Goal: Task Accomplishment & Management: Complete application form

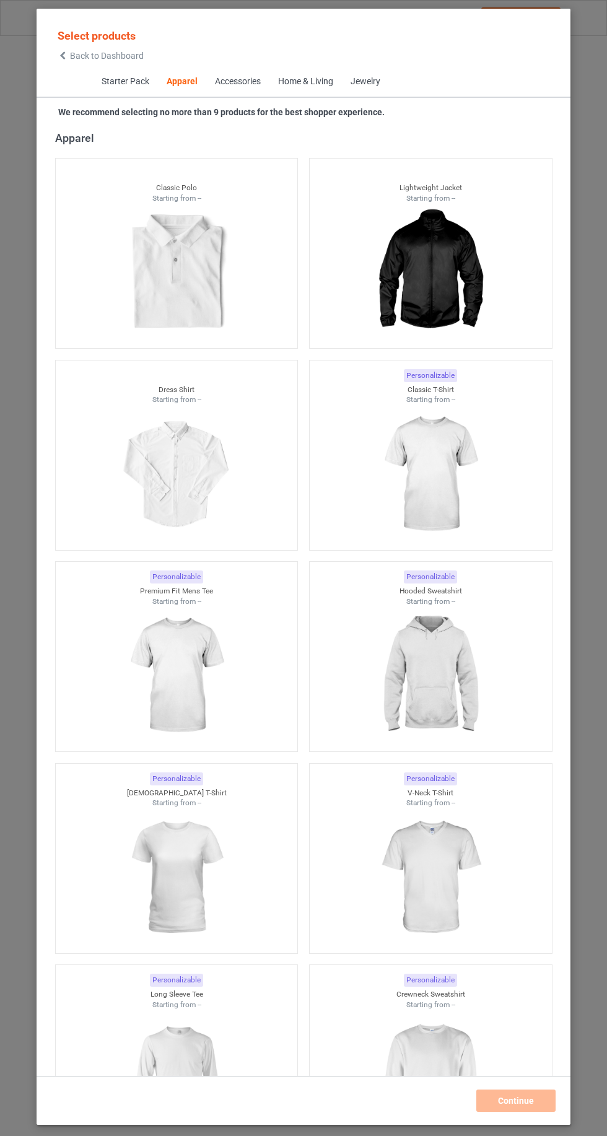
click at [74, 56] on span "Back to Dashboard" at bounding box center [107, 56] width 74 height 10
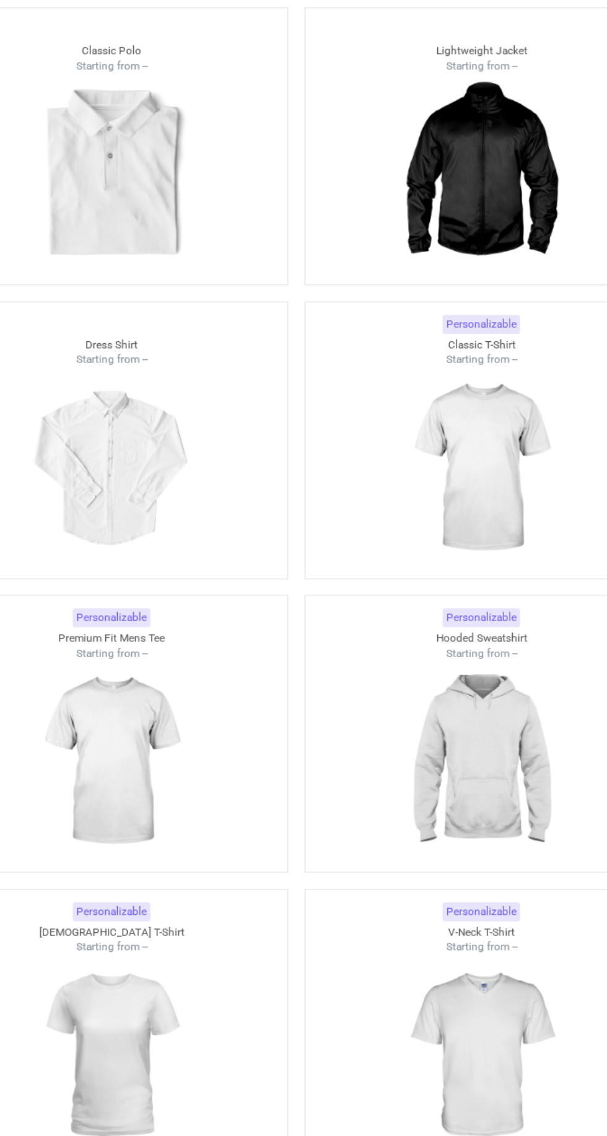
scroll to position [666, 0]
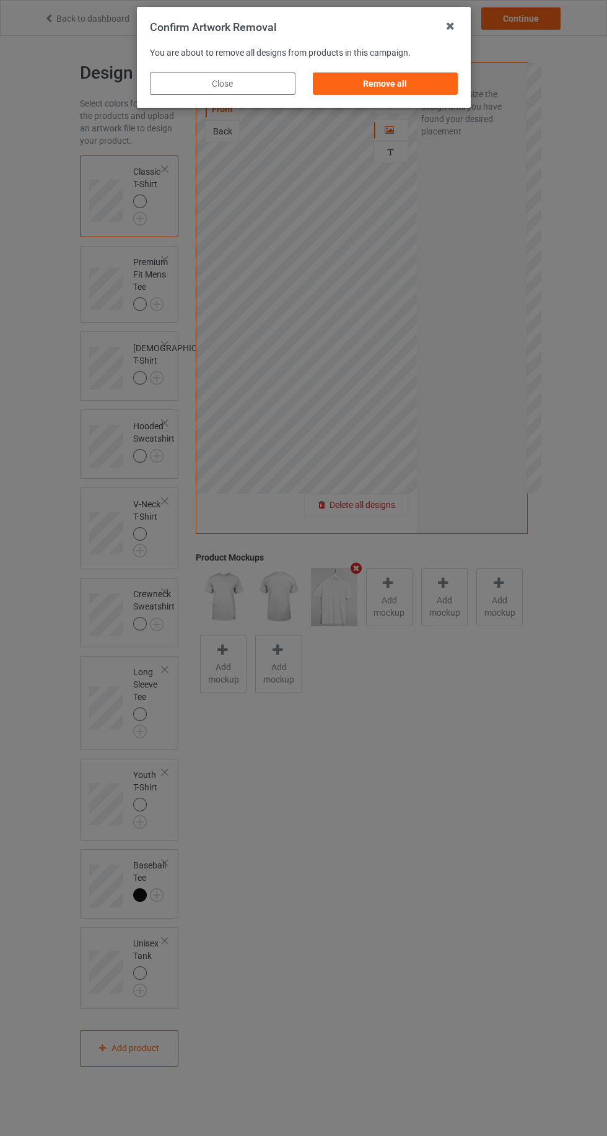
click at [424, 89] on div "Remove all" at bounding box center [385, 83] width 146 height 22
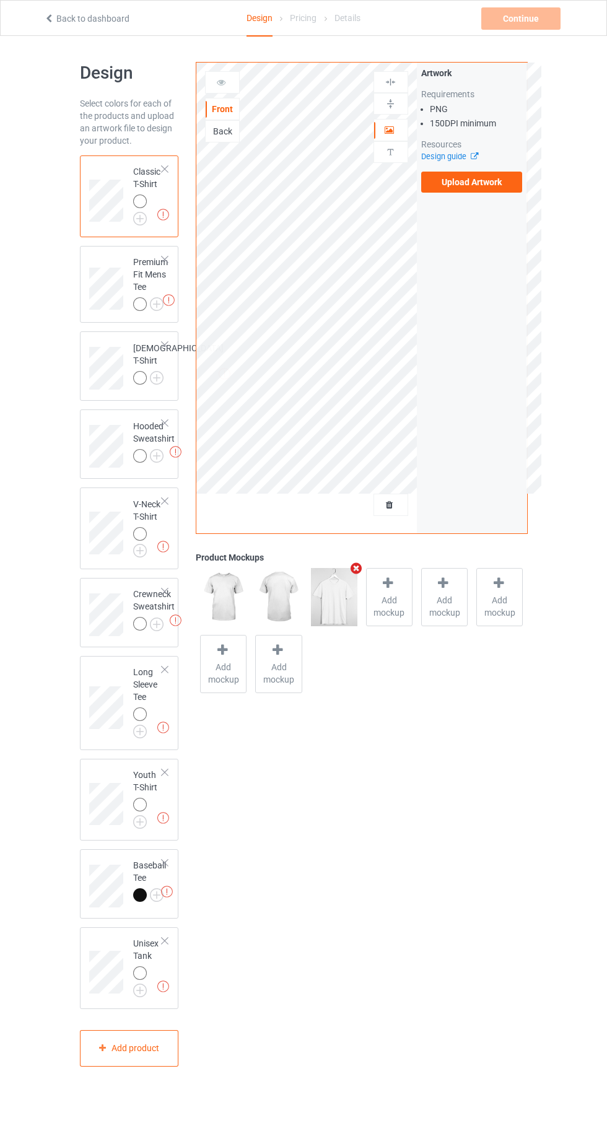
click at [521, 193] on div "Artwork Requirements PNG 150 DPI minimum Resources Design guide Upload Artwork" at bounding box center [472, 130] width 110 height 134
click at [491, 183] on label "Upload Artwork" at bounding box center [472, 182] width 102 height 21
click at [0, 0] on input "Upload Artwork" at bounding box center [0, 0] width 0 height 0
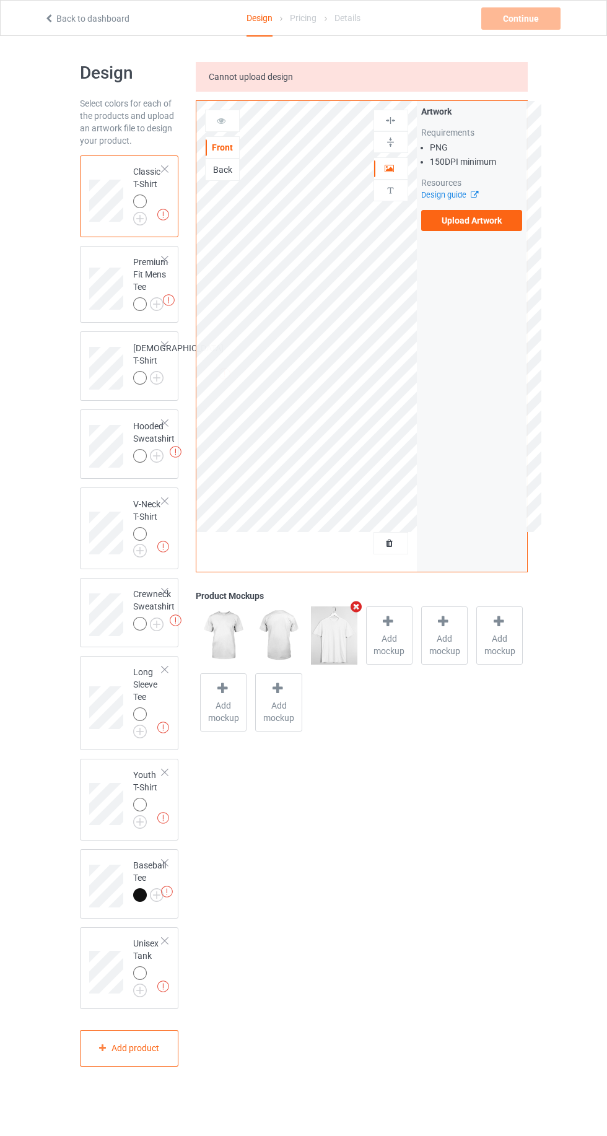
click at [498, 248] on div "Artwork Requirements PNG 150 DPI minimum Resources Design guide Upload Artwork" at bounding box center [472, 336] width 110 height 471
click at [502, 224] on label "Upload Artwork" at bounding box center [472, 220] width 102 height 21
click at [0, 0] on input "Upload Artwork" at bounding box center [0, 0] width 0 height 0
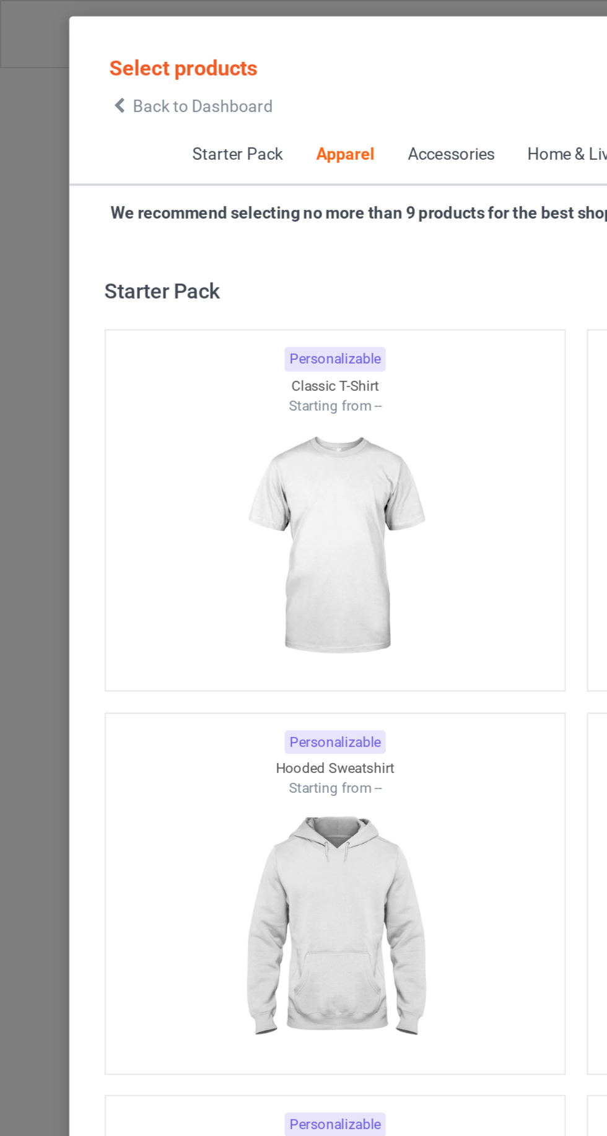
click at [63, 56] on icon at bounding box center [63, 55] width 11 height 9
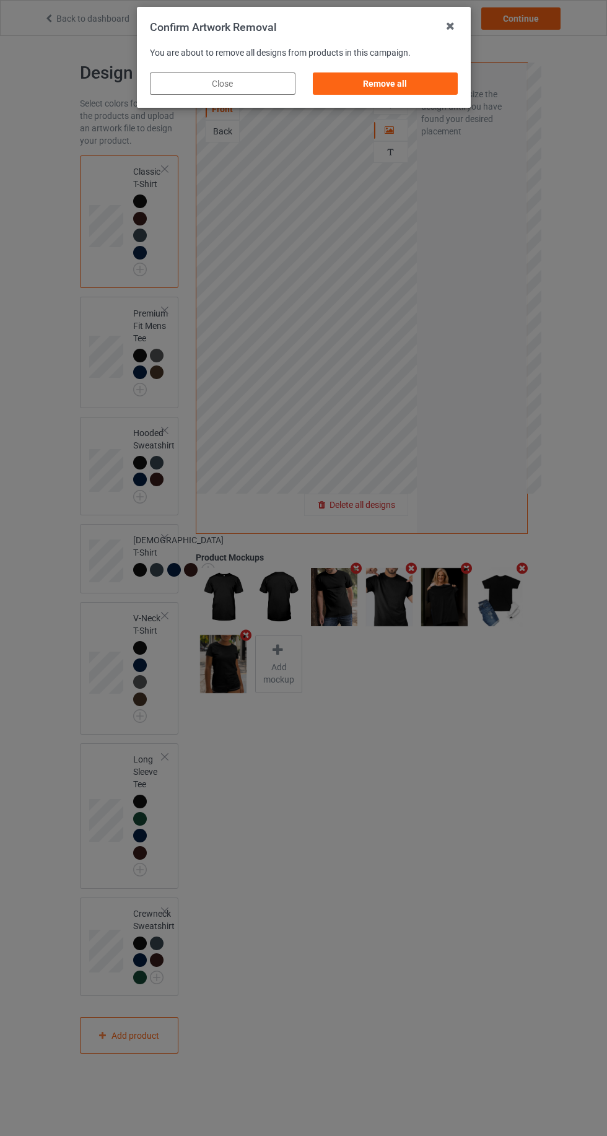
click at [420, 89] on div "Remove all" at bounding box center [385, 83] width 146 height 22
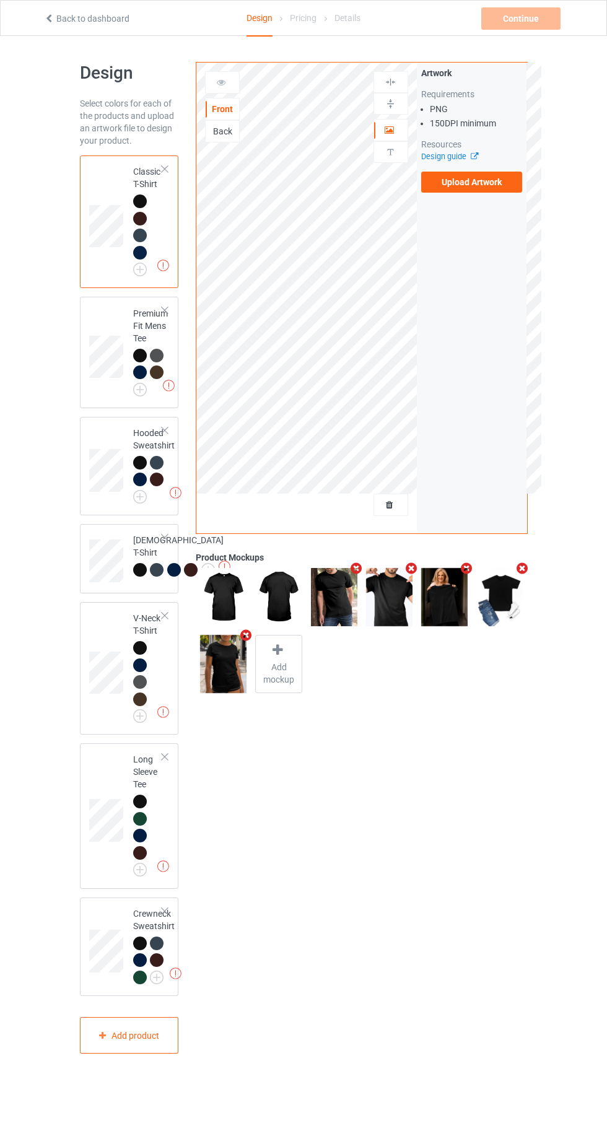
click at [482, 182] on label "Upload Artwork" at bounding box center [472, 182] width 102 height 21
click at [0, 0] on input "Upload Artwork" at bounding box center [0, 0] width 0 height 0
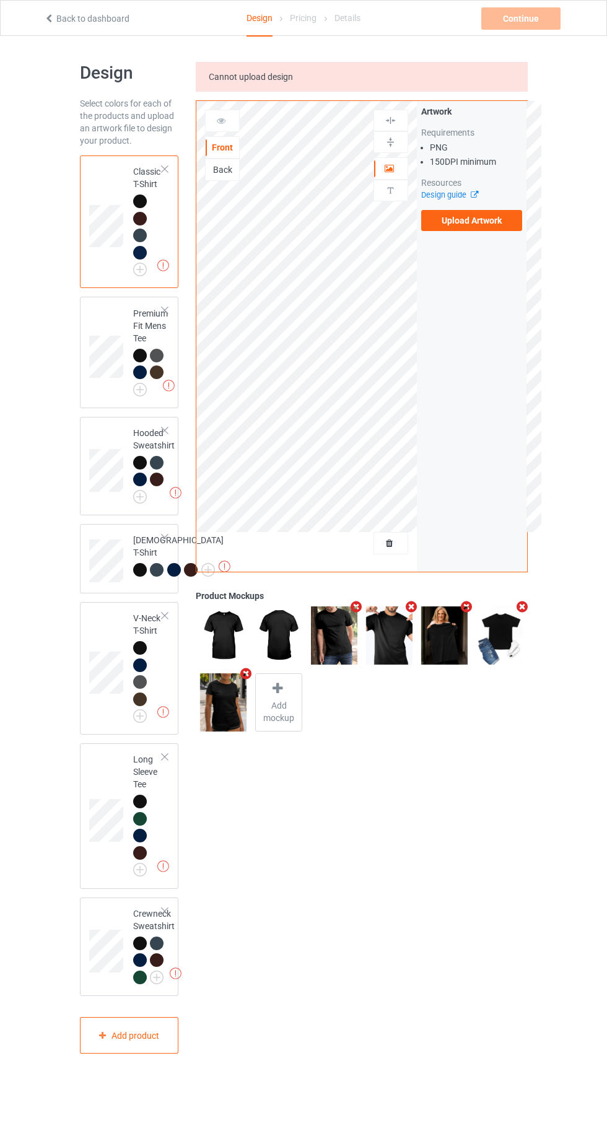
click at [454, 221] on label "Upload Artwork" at bounding box center [472, 220] width 102 height 21
click at [0, 0] on input "Upload Artwork" at bounding box center [0, 0] width 0 height 0
click at [139, 199] on div at bounding box center [140, 201] width 14 height 14
click at [0, 0] on img at bounding box center [0, 0] width 0 height 0
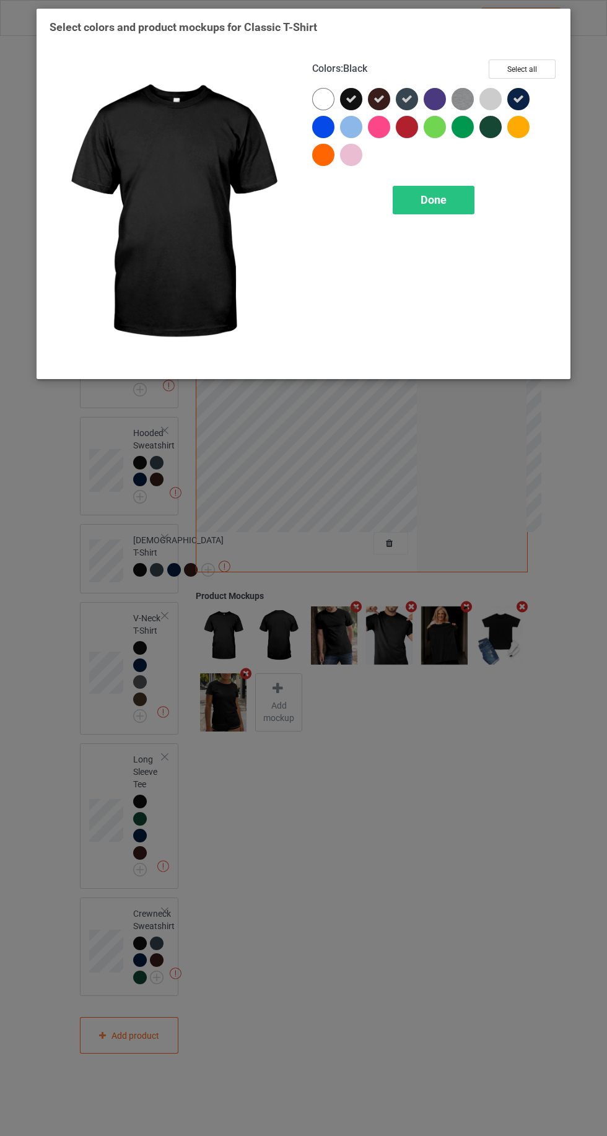
click at [456, 211] on div "Done" at bounding box center [434, 200] width 82 height 28
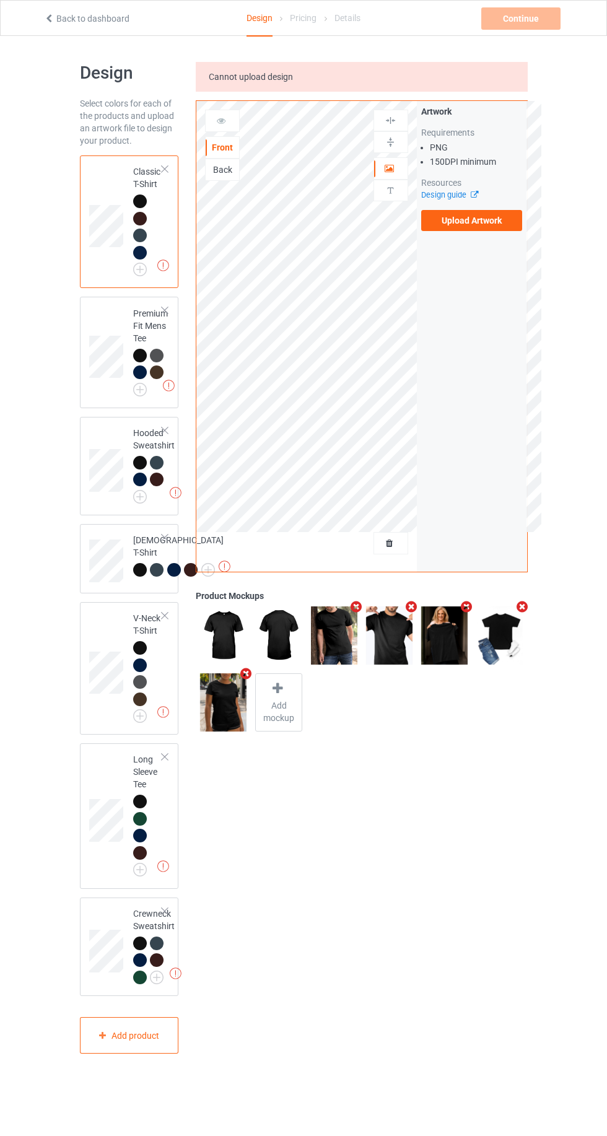
click at [477, 218] on label "Upload Artwork" at bounding box center [472, 220] width 102 height 21
click at [0, 0] on input "Upload Artwork" at bounding box center [0, 0] width 0 height 0
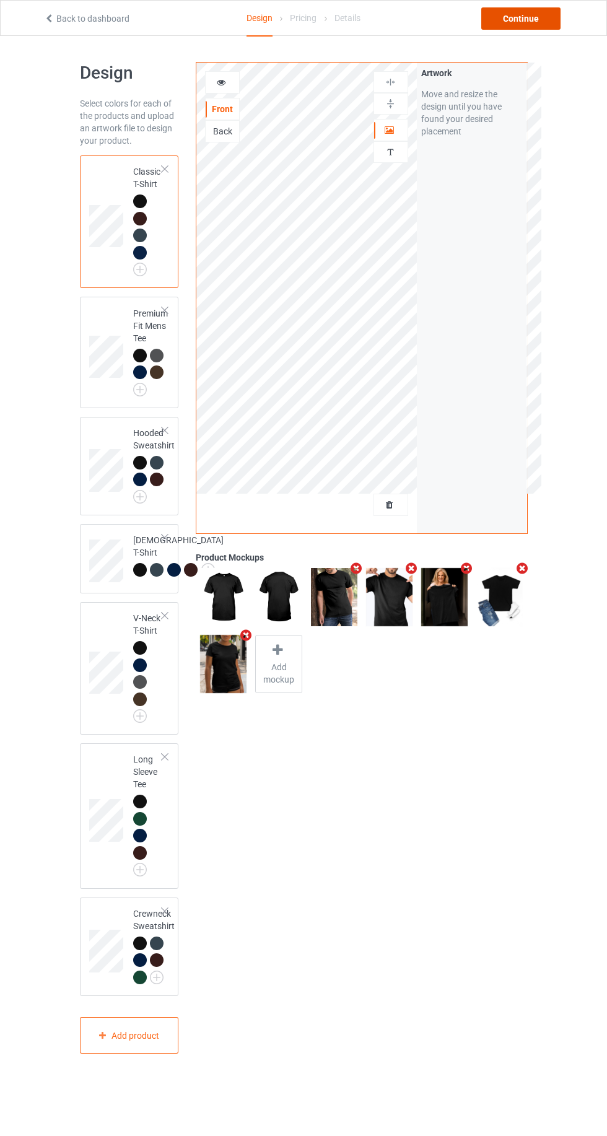
click at [538, 26] on div "Continue" at bounding box center [520, 18] width 79 height 22
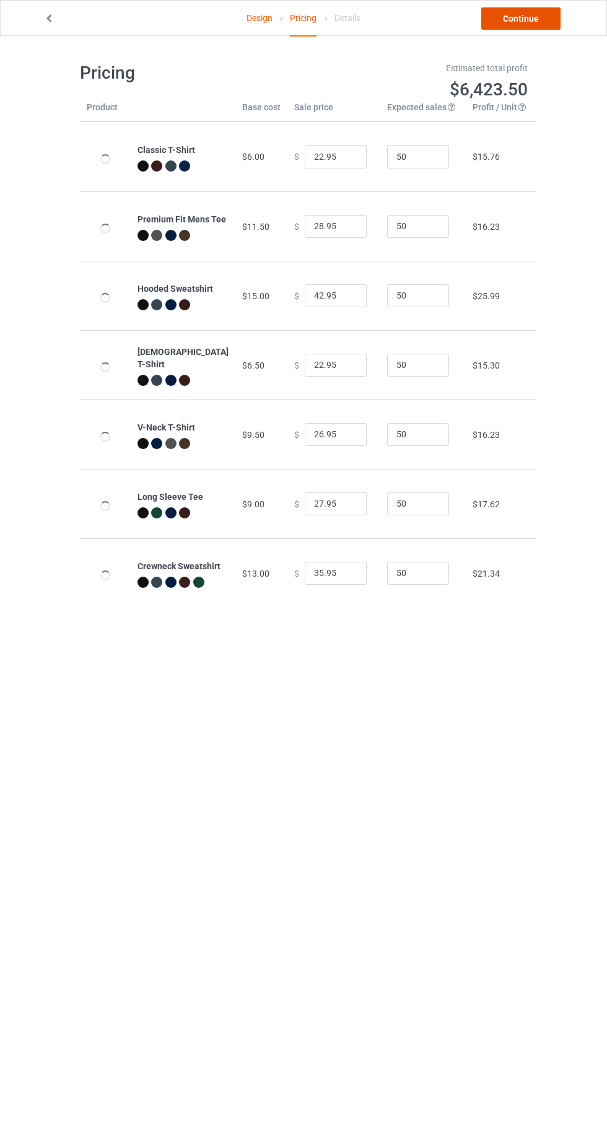
click at [538, 27] on link "Continue" at bounding box center [520, 18] width 79 height 22
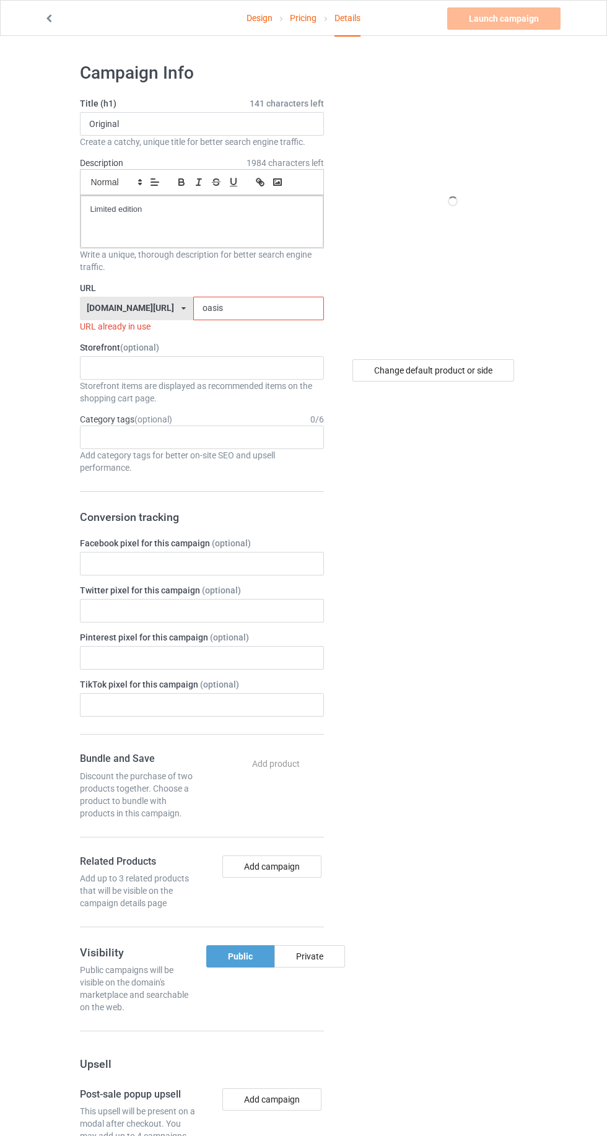
click at [228, 310] on input "oasis" at bounding box center [258, 309] width 131 height 24
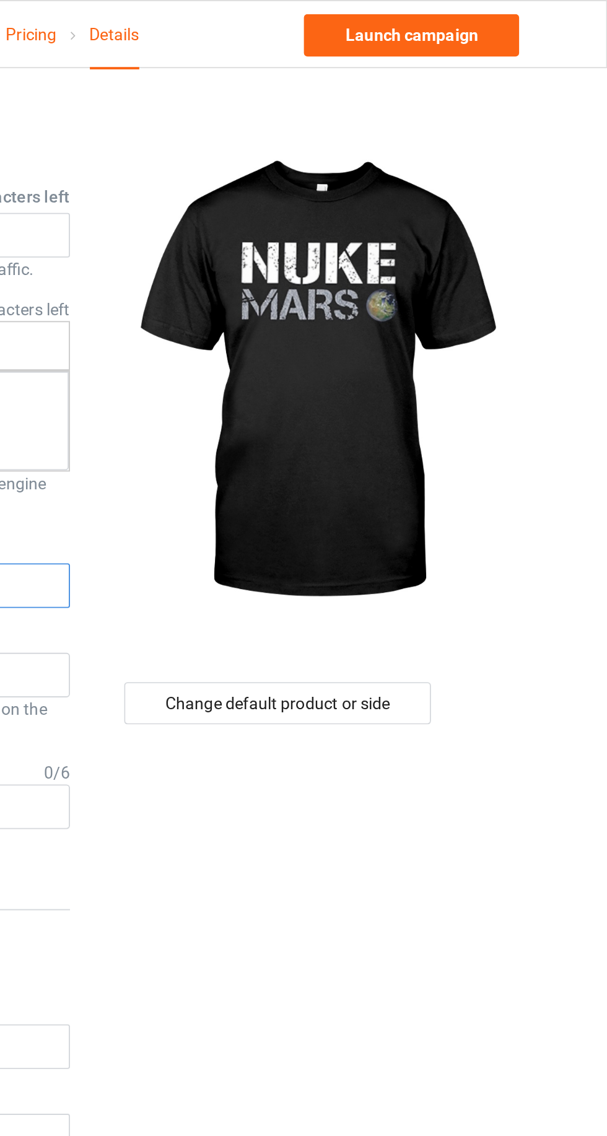
type input "oas"
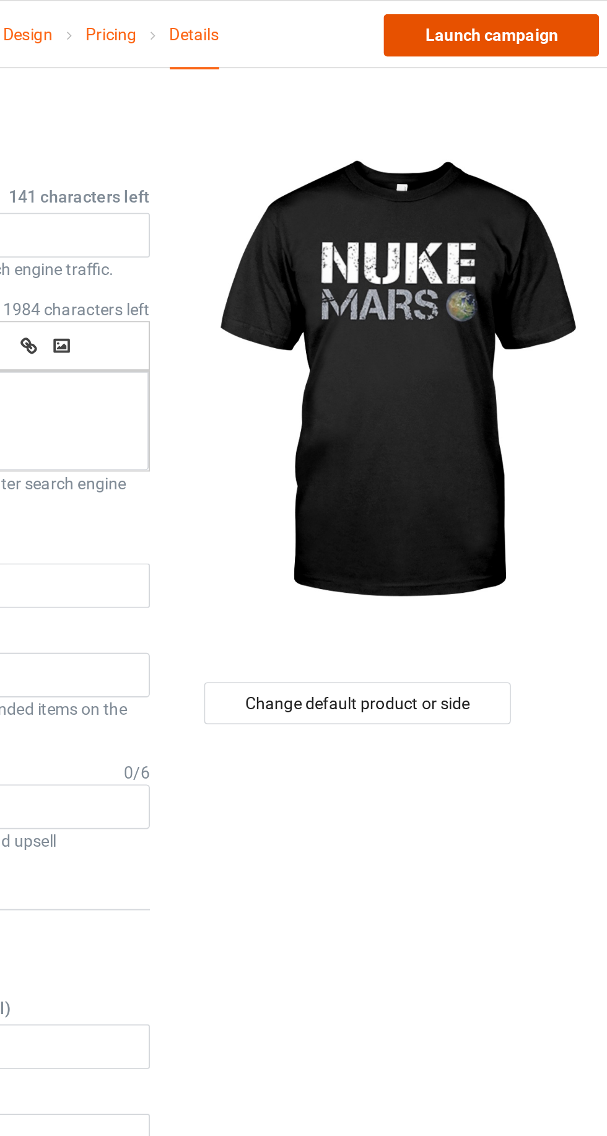
click at [524, 21] on link "Launch campaign" at bounding box center [503, 18] width 113 height 22
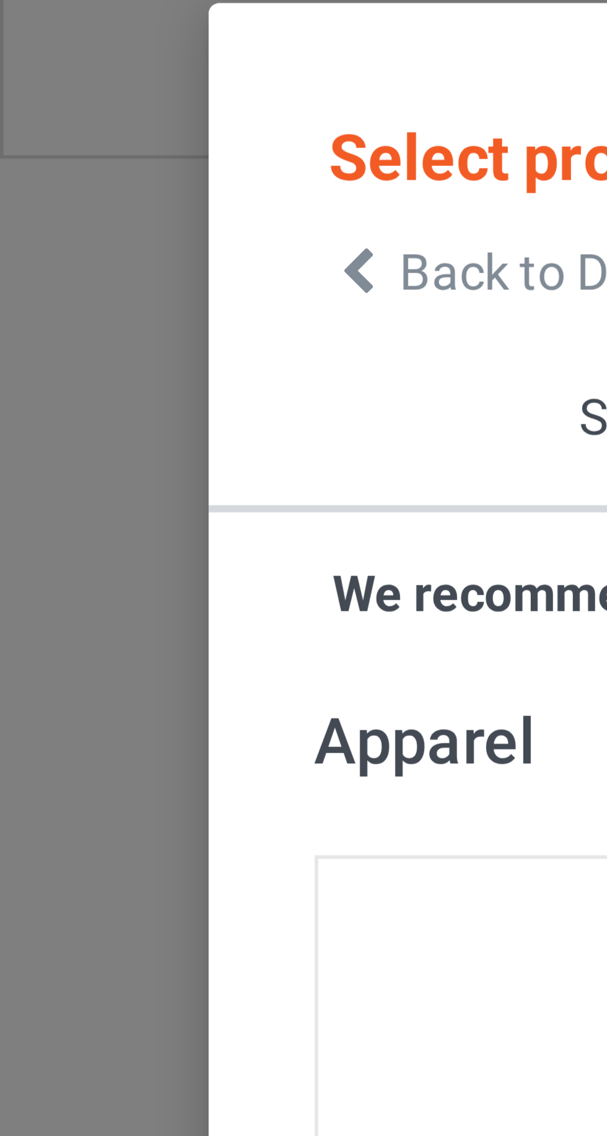
scroll to position [666, 0]
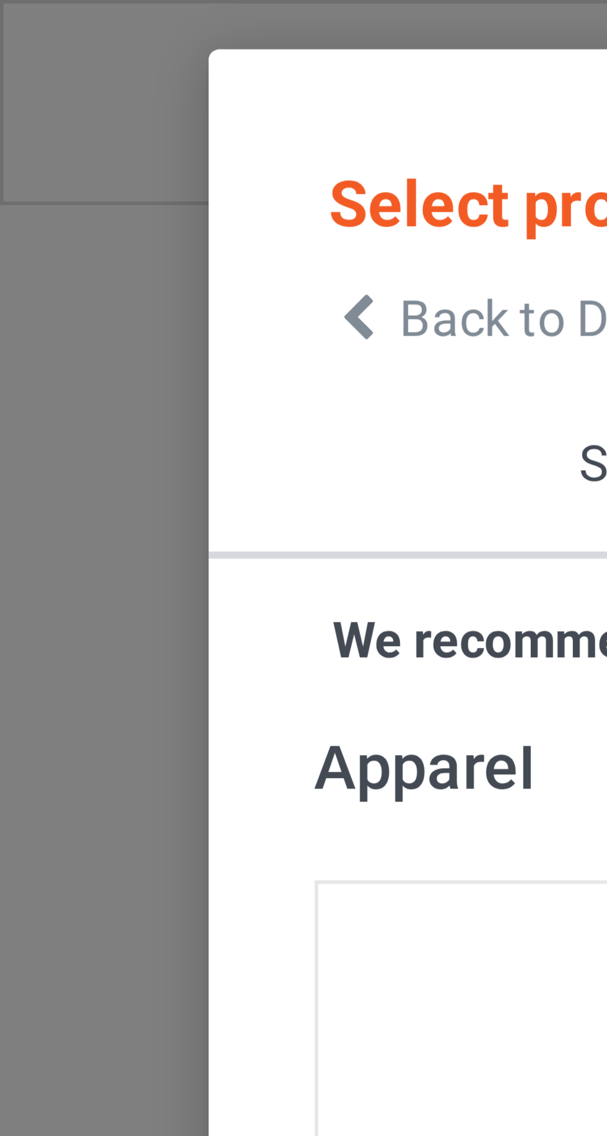
click at [58, 54] on icon at bounding box center [63, 55] width 11 height 9
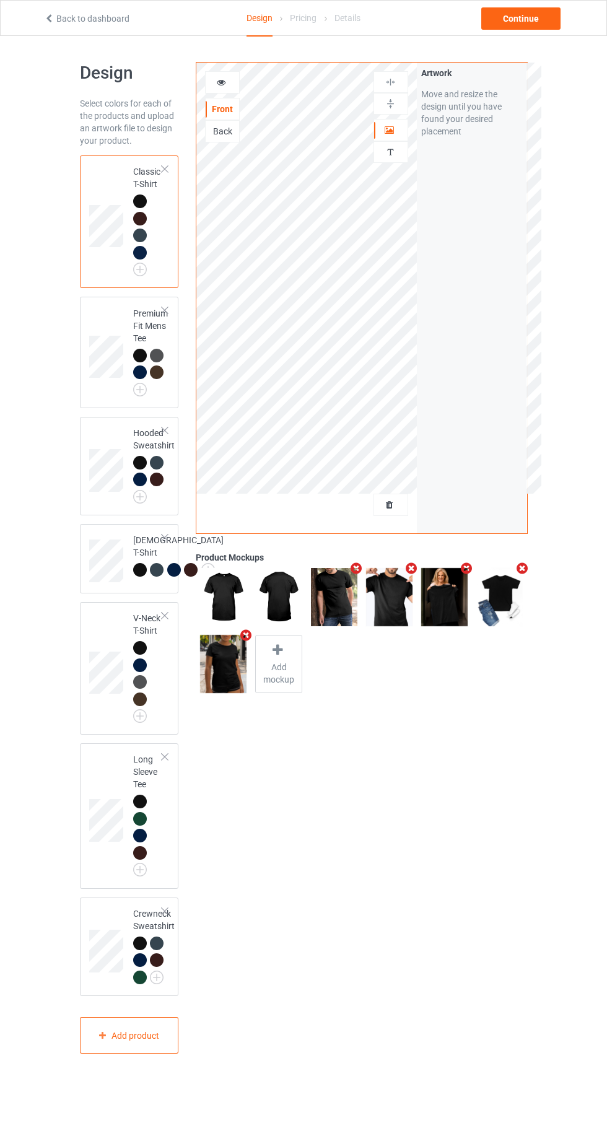
click at [398, 506] on div at bounding box center [390, 505] width 33 height 12
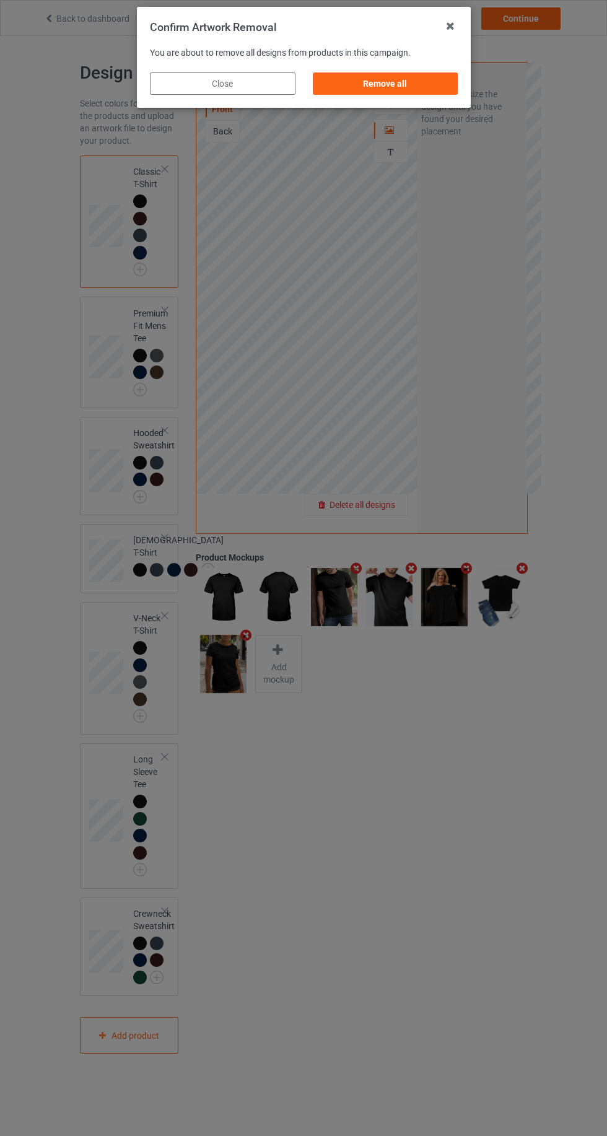
click at [442, 89] on div "Remove all" at bounding box center [385, 83] width 146 height 22
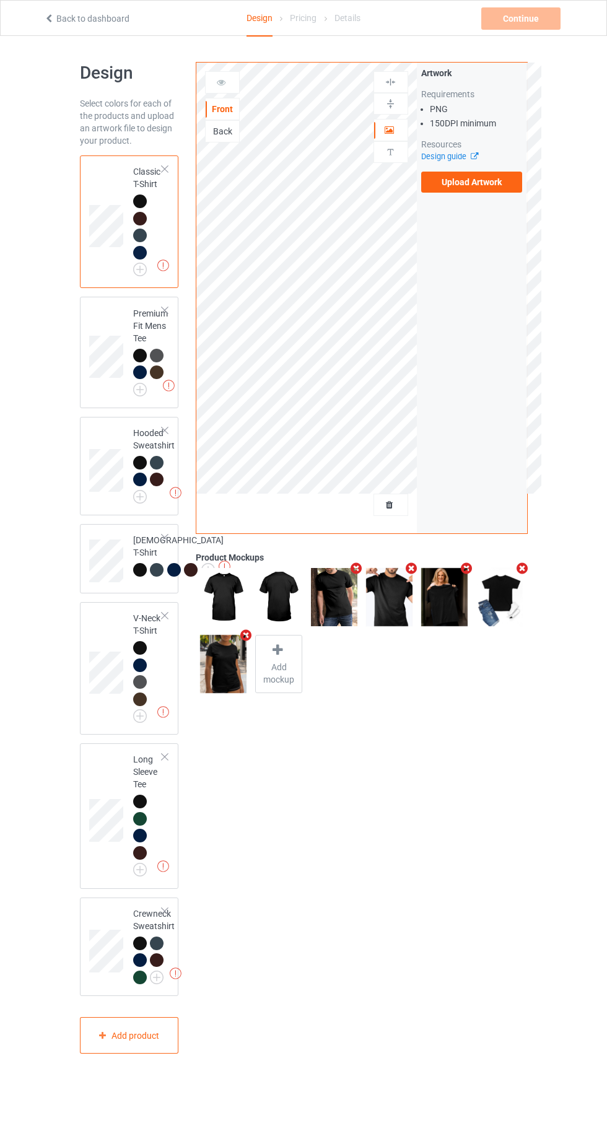
click at [515, 188] on label "Upload Artwork" at bounding box center [472, 182] width 102 height 21
click at [0, 0] on input "Upload Artwork" at bounding box center [0, 0] width 0 height 0
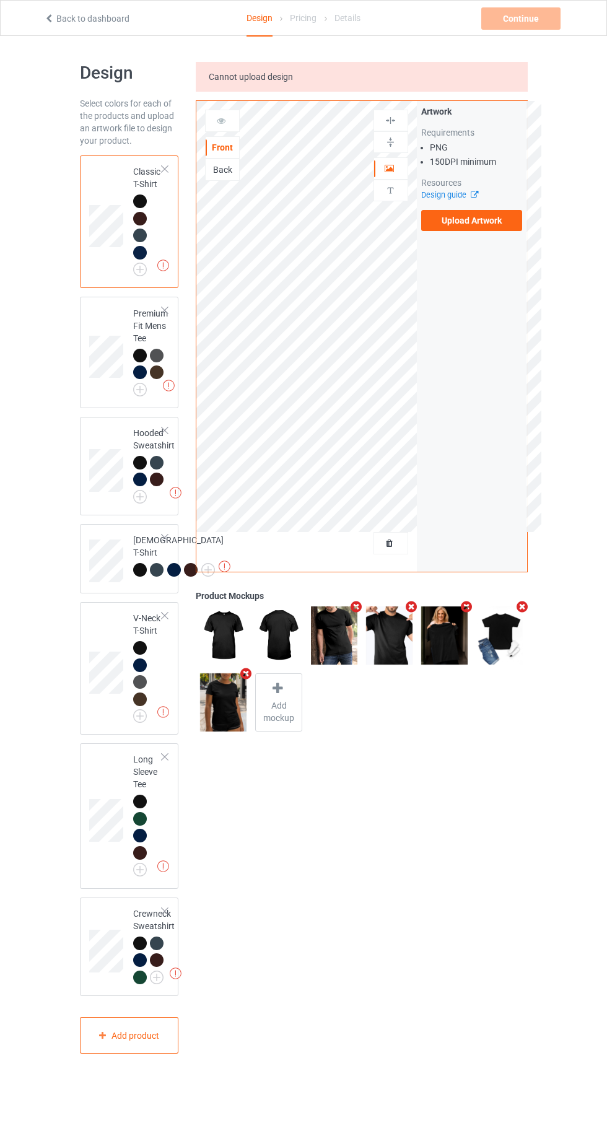
click at [0, 0] on img at bounding box center [0, 0] width 0 height 0
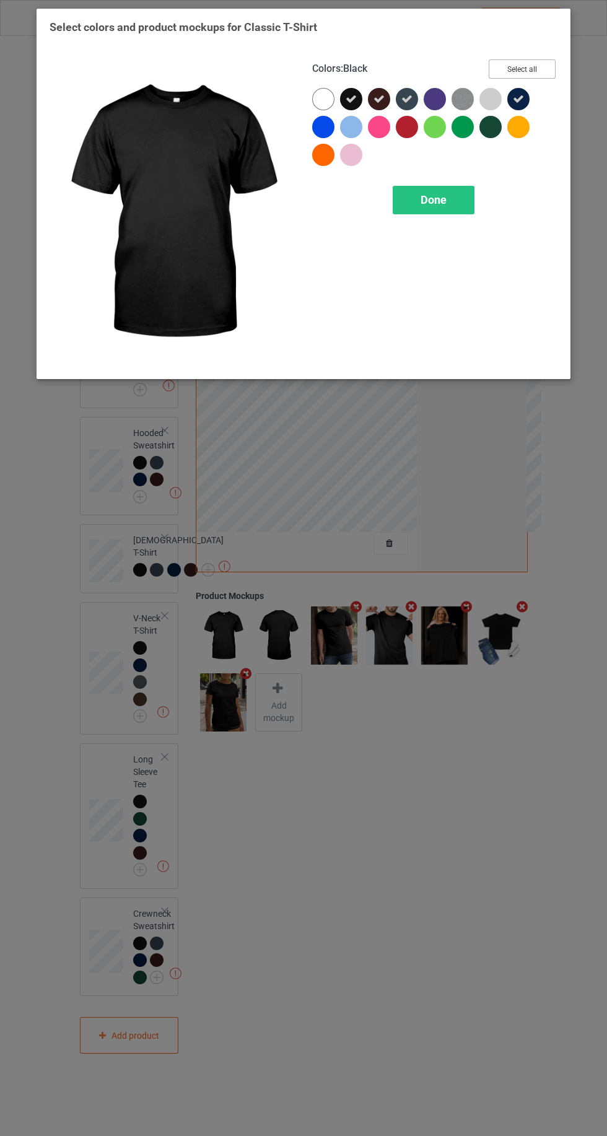
click at [543, 63] on button "Select all" at bounding box center [522, 68] width 67 height 19
click at [535, 63] on button "Reset to Default" at bounding box center [511, 68] width 90 height 19
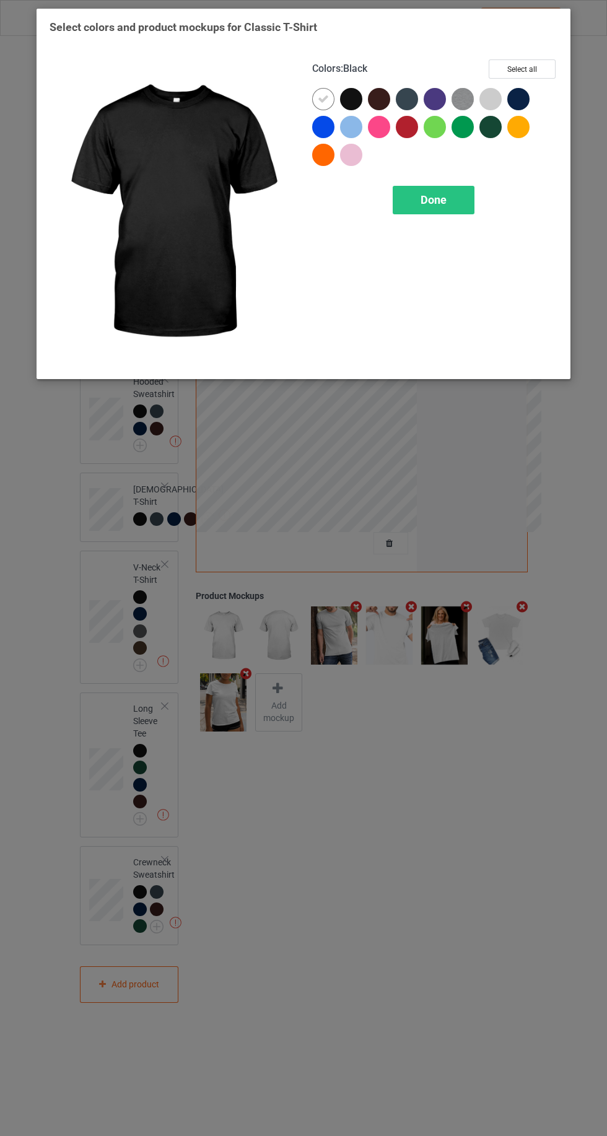
click at [338, 100] on div at bounding box center [326, 102] width 28 height 28
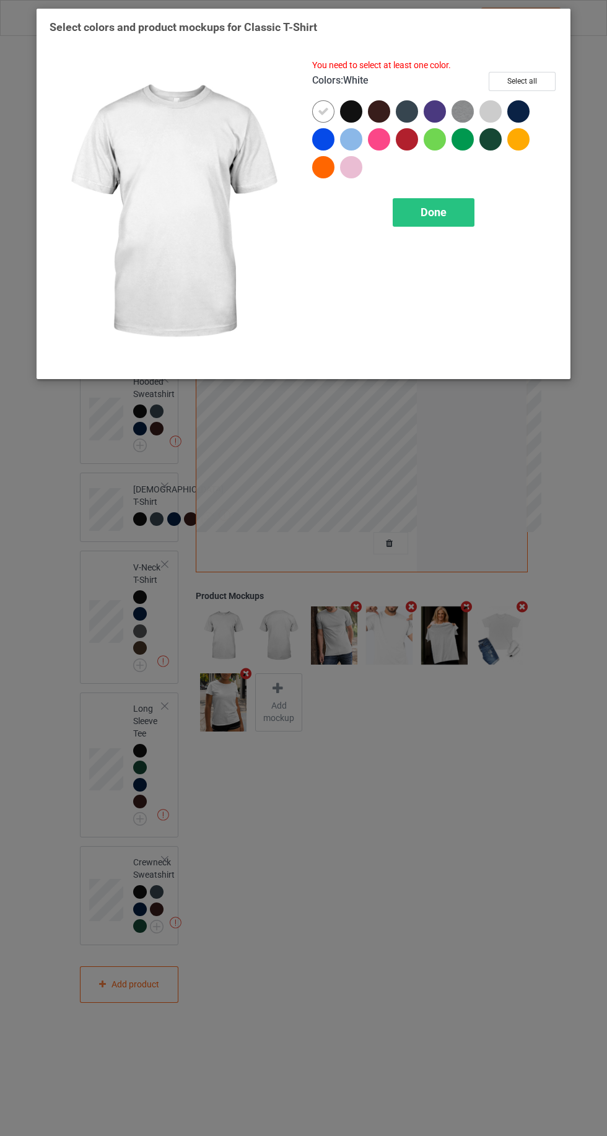
click at [357, 110] on div at bounding box center [351, 111] width 22 height 22
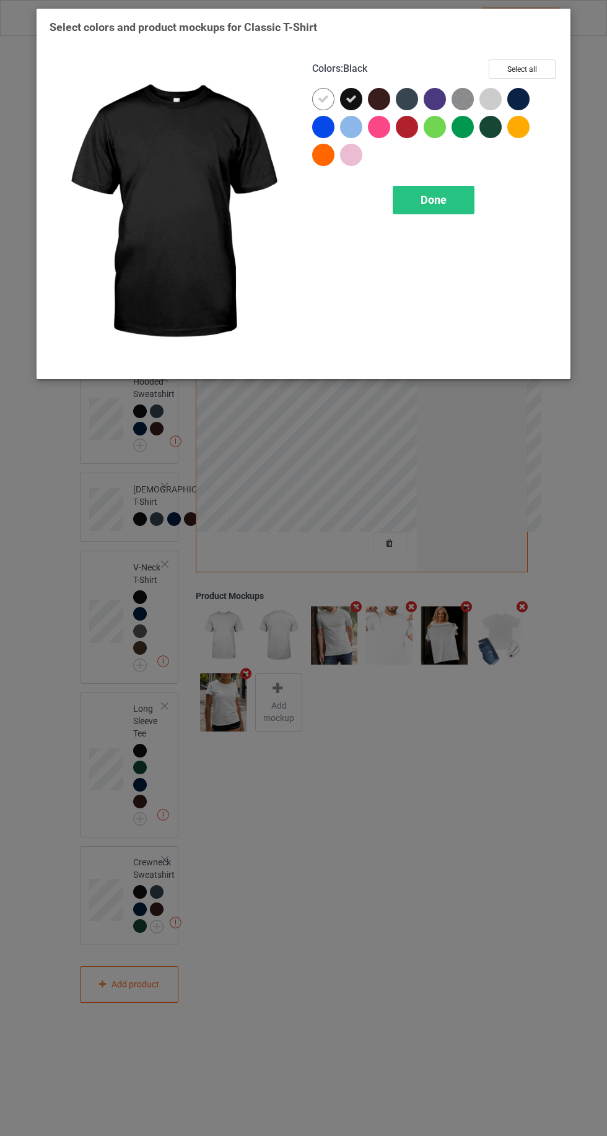
click at [320, 103] on icon at bounding box center [323, 99] width 11 height 11
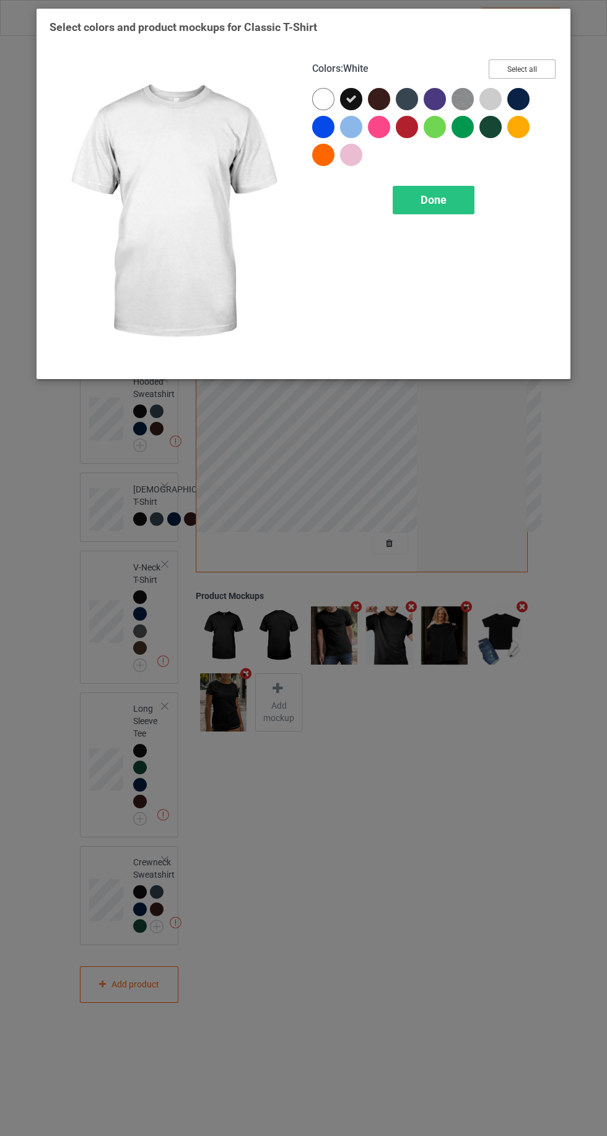
click at [542, 66] on button "Select all" at bounding box center [522, 68] width 67 height 19
click at [454, 206] on div "Done" at bounding box center [434, 200] width 82 height 28
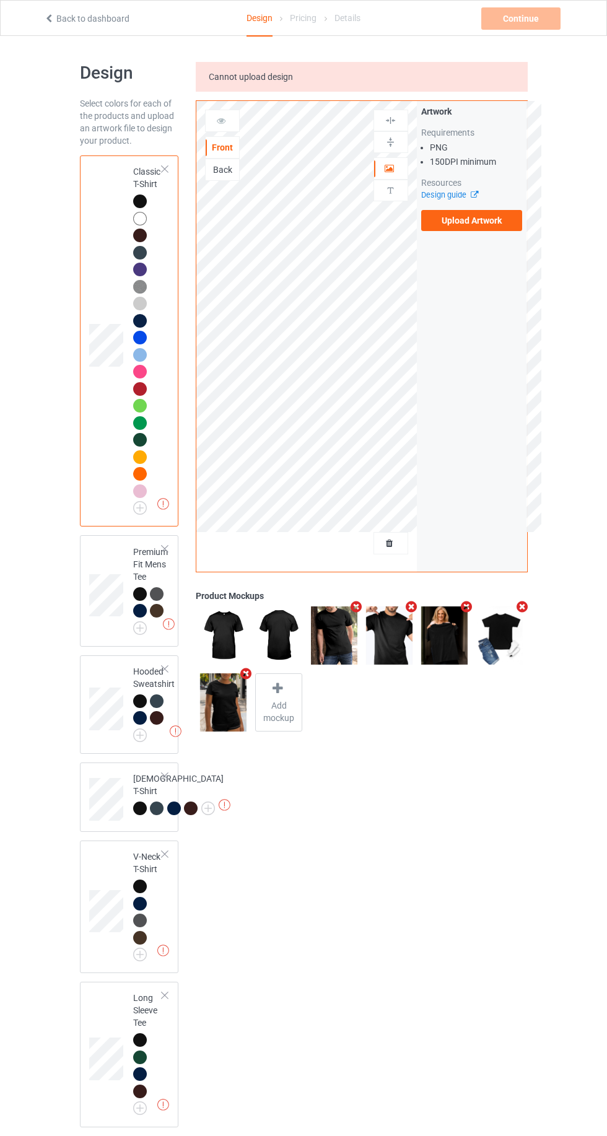
click at [474, 194] on icon at bounding box center [470, 193] width 9 height 8
click at [482, 220] on label "Upload Artwork" at bounding box center [472, 220] width 102 height 21
click at [0, 0] on input "Upload Artwork" at bounding box center [0, 0] width 0 height 0
click at [481, 224] on label "Upload Artwork" at bounding box center [472, 220] width 102 height 21
click at [0, 0] on input "Upload Artwork" at bounding box center [0, 0] width 0 height 0
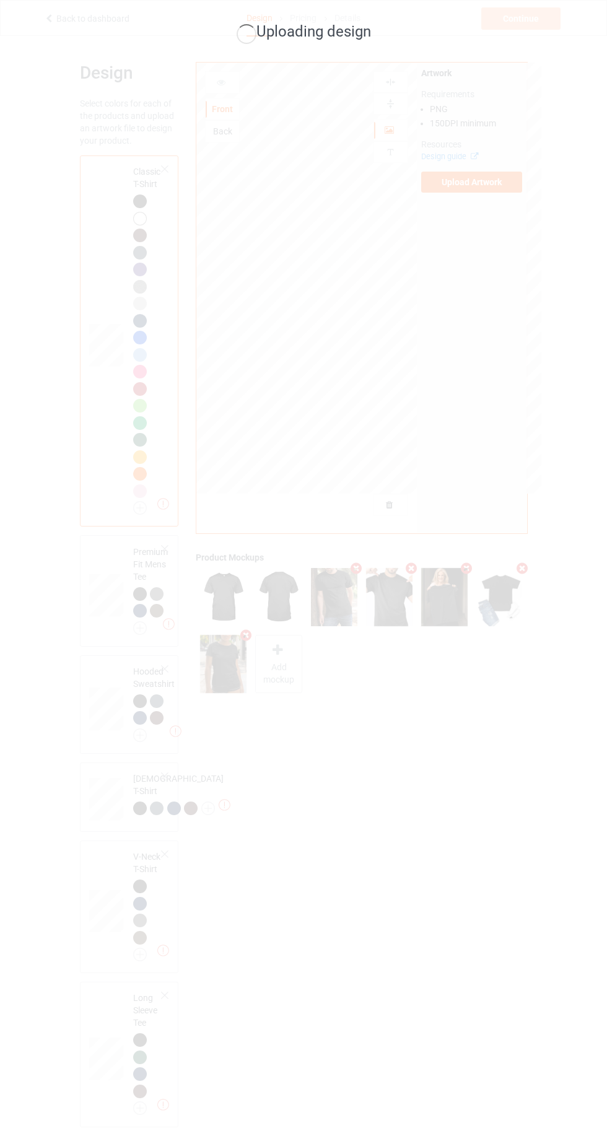
click at [0, 1054] on div "Uploading design" at bounding box center [303, 568] width 607 height 1136
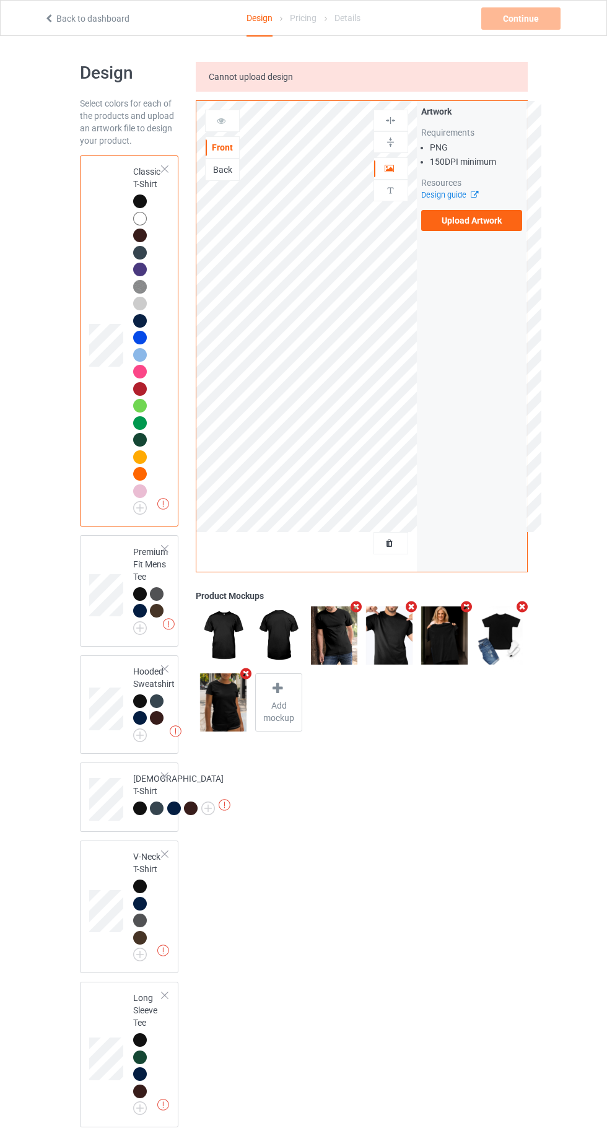
click at [48, 16] on icon at bounding box center [49, 16] width 11 height 9
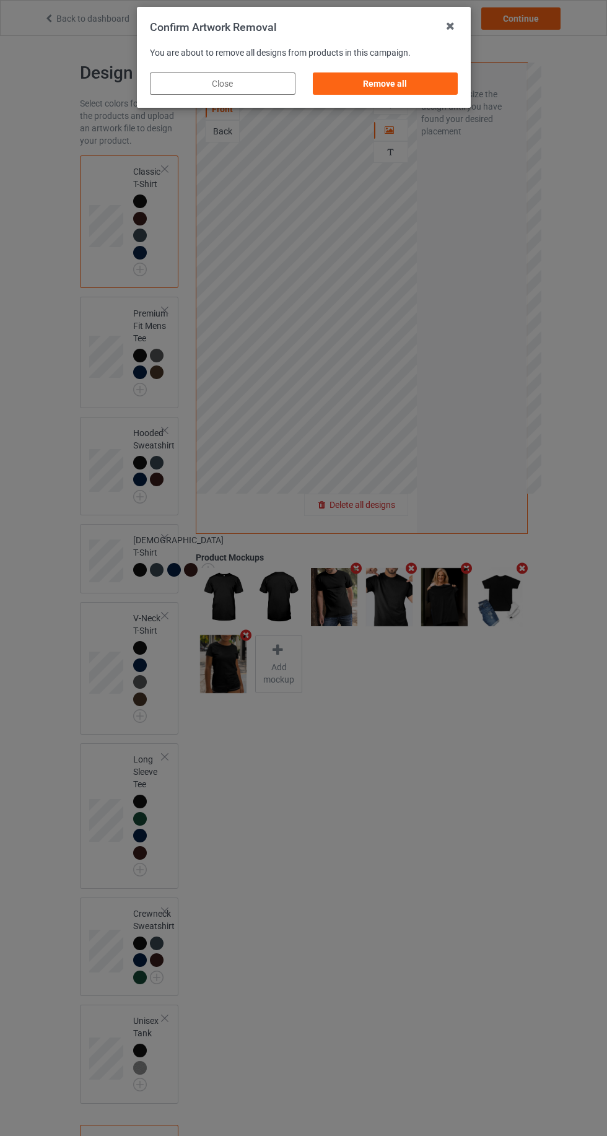
click at [447, 85] on div "Remove all" at bounding box center [385, 83] width 146 height 22
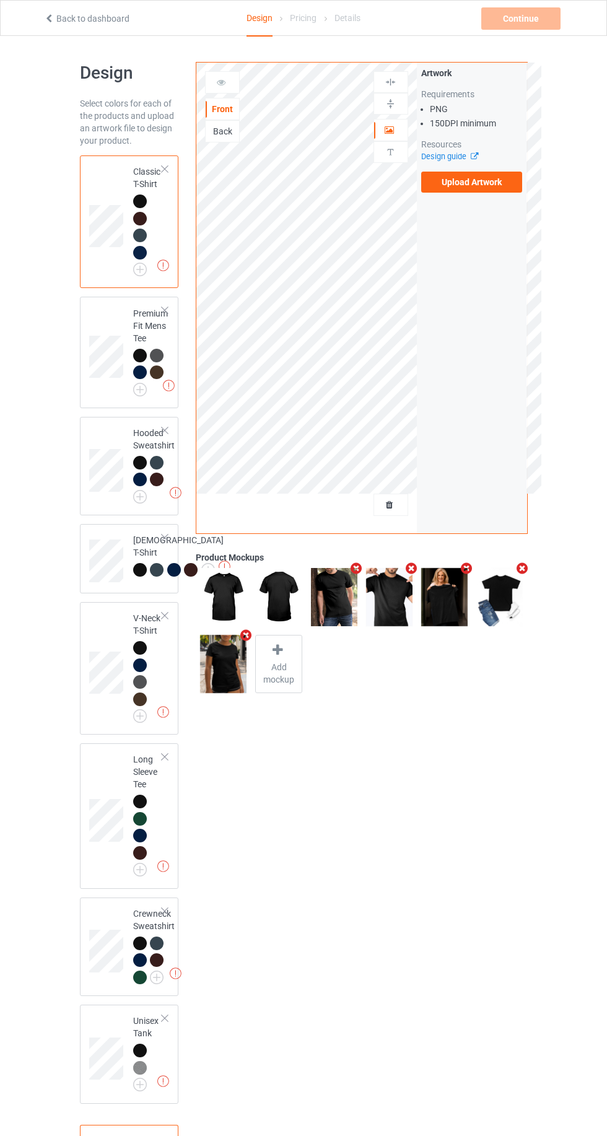
click at [0, 0] on img at bounding box center [0, 0] width 0 height 0
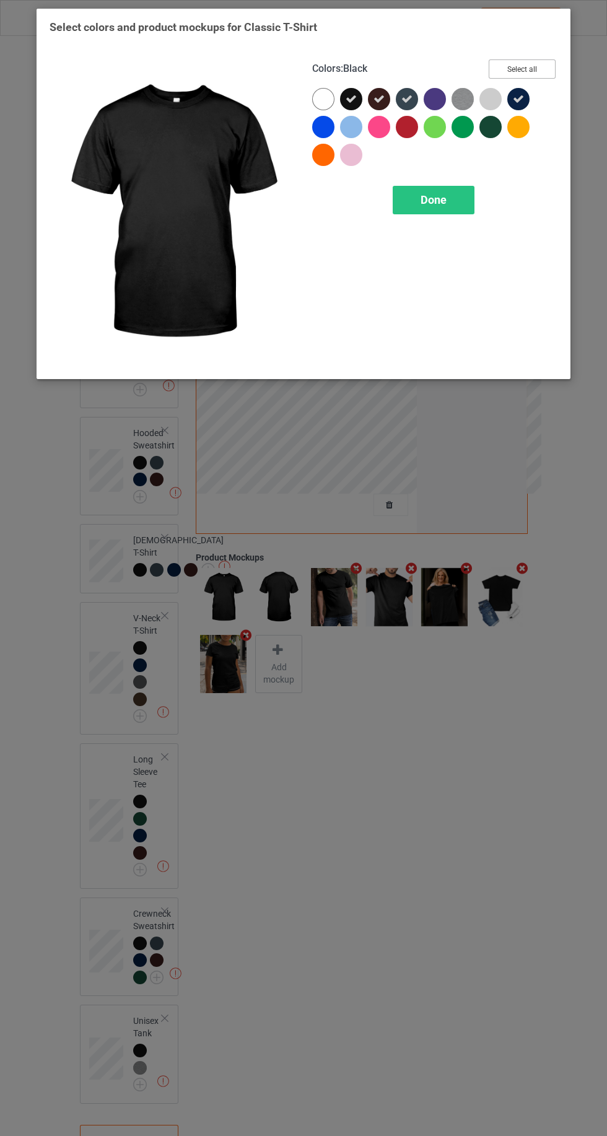
click at [553, 72] on button "Select all" at bounding box center [522, 68] width 67 height 19
click at [445, 207] on div "Done" at bounding box center [434, 200] width 82 height 28
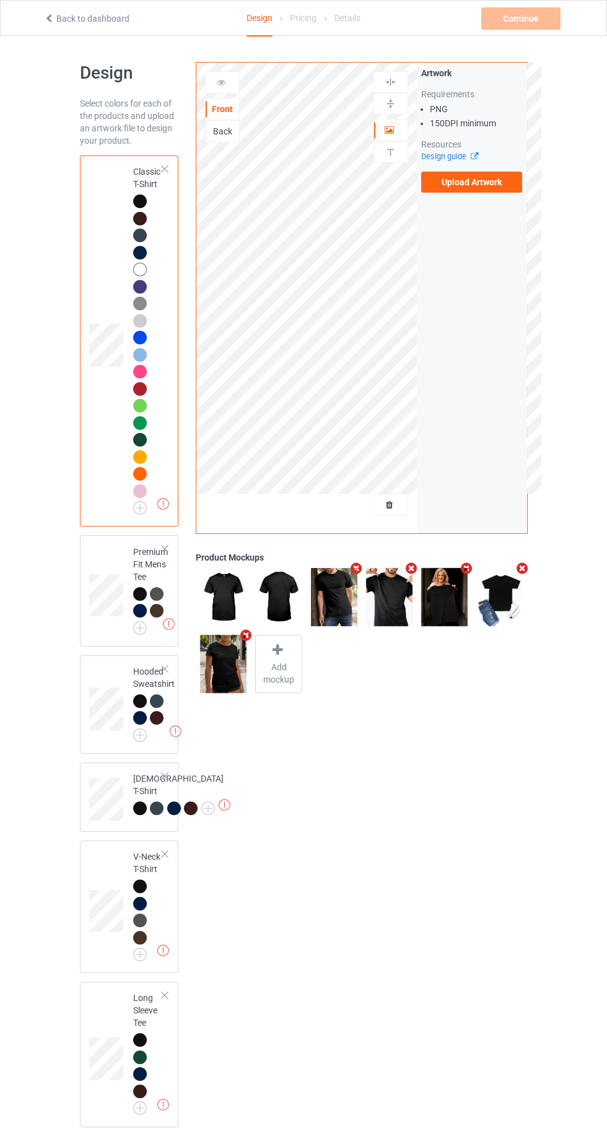
click at [491, 188] on label "Upload Artwork" at bounding box center [472, 182] width 102 height 21
click at [0, 0] on input "Upload Artwork" at bounding box center [0, 0] width 0 height 0
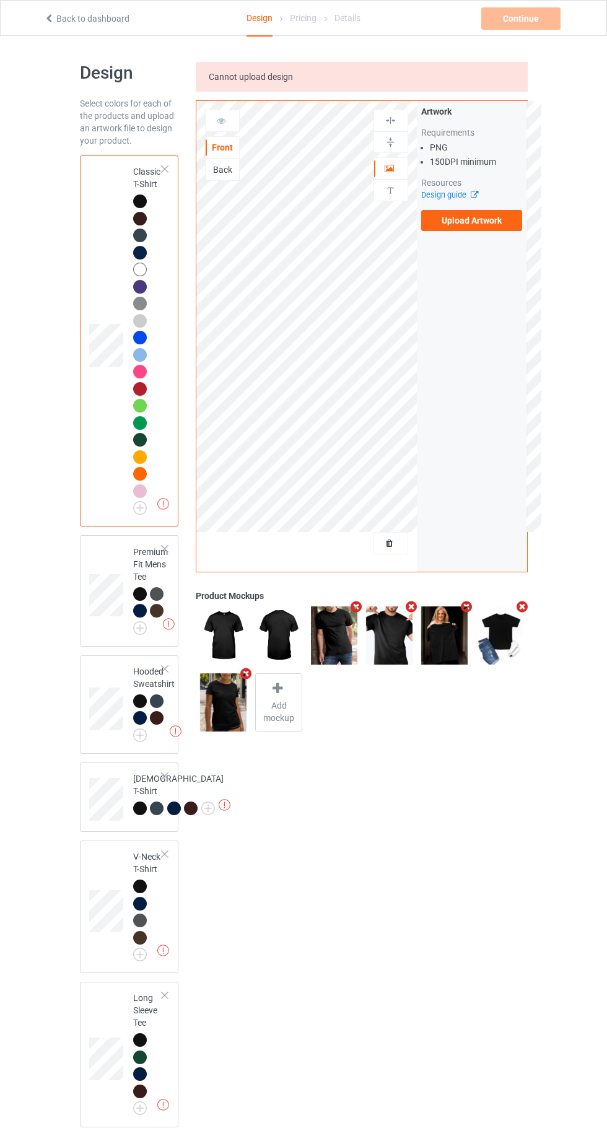
click at [471, 218] on label "Upload Artwork" at bounding box center [472, 220] width 102 height 21
click at [0, 0] on input "Upload Artwork" at bounding box center [0, 0] width 0 height 0
